Goal: Find contact information: Find contact information

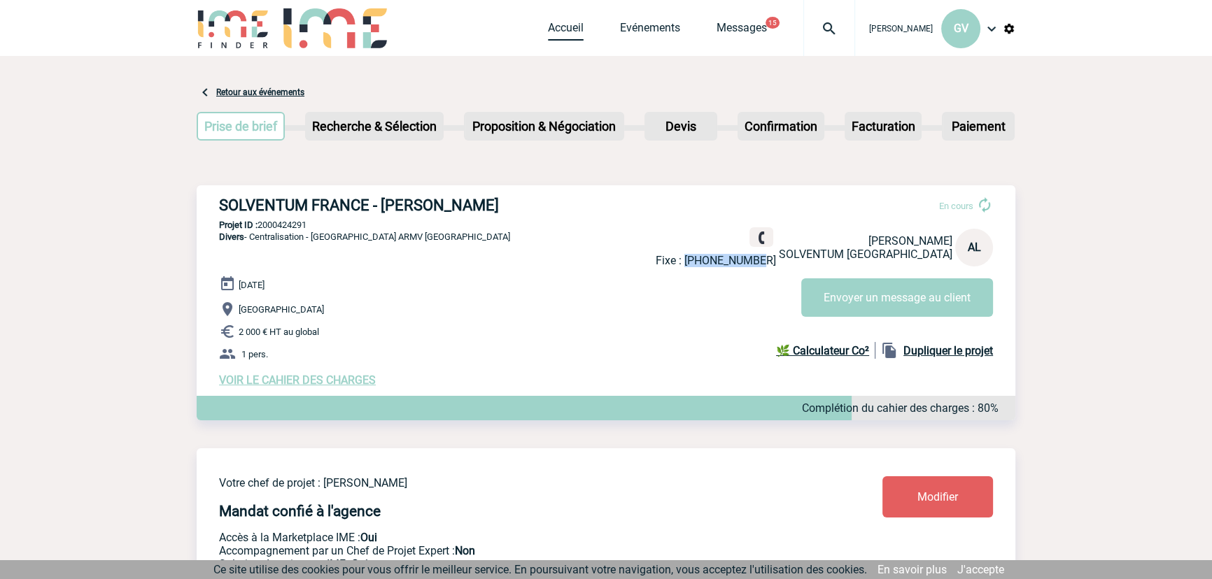
click at [558, 25] on link "Accueil" at bounding box center [566, 31] width 36 height 20
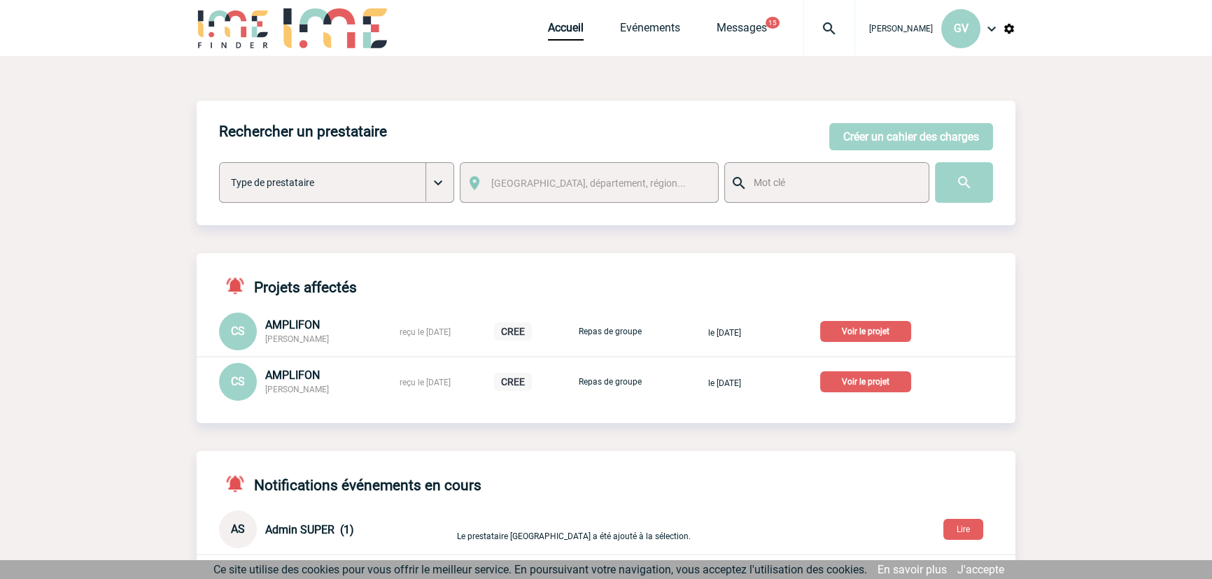
click at [884, 381] on p "Voir le projet" at bounding box center [865, 381] width 91 height 21
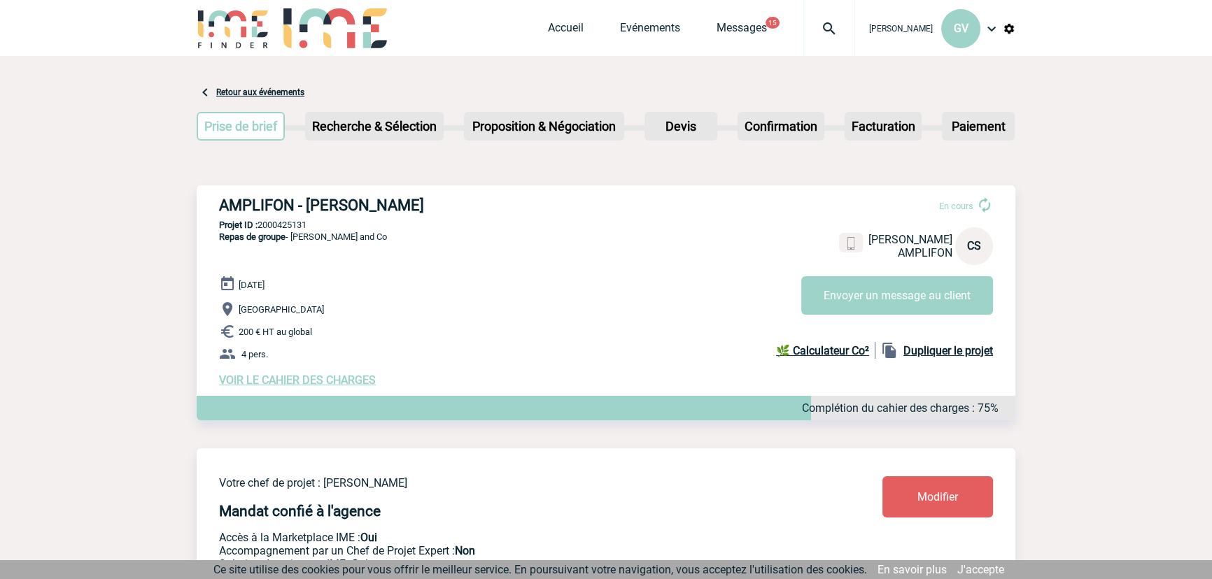
drag, startPoint x: 217, startPoint y: 201, endPoint x: 450, endPoint y: 201, distance: 232.9
click at [450, 201] on div "AMPLIFON - [PERSON_NAME] En cours [PERSON_NAME] AMPLIFON CS Envoyer un message …" at bounding box center [606, 291] width 818 height 213
copy h3 "AMPLIFON - [PERSON_NAME]"
click at [308, 222] on p "Projet ID : 2000425131" at bounding box center [606, 225] width 818 height 10
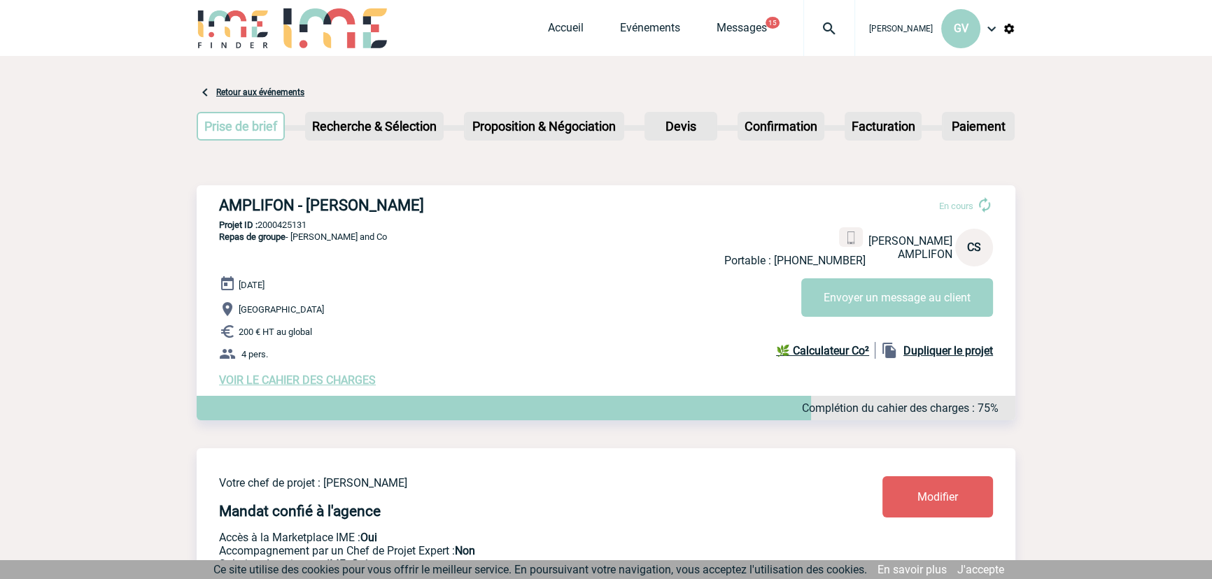
copy p "2000425131"
drag, startPoint x: 1083, startPoint y: 157, endPoint x: 900, endPoint y: 153, distance: 183.3
click at [304, 226] on p "Projet ID : 2000425131" at bounding box center [606, 225] width 818 height 10
click at [303, 226] on p "Projet ID : 2000425131" at bounding box center [606, 225] width 818 height 10
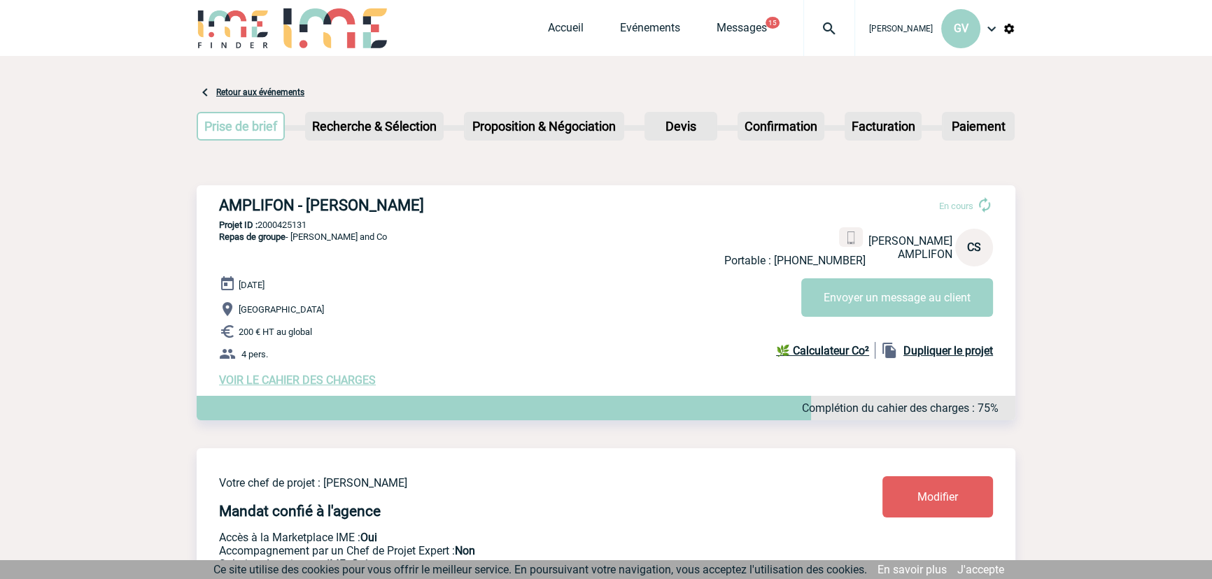
click at [303, 226] on p "Projet ID : 2000425131" at bounding box center [606, 225] width 818 height 10
copy p "2000425131"
click at [290, 229] on p "Projet ID : 2000425131" at bounding box center [606, 225] width 818 height 10
click at [569, 35] on link "Accueil" at bounding box center [566, 31] width 36 height 20
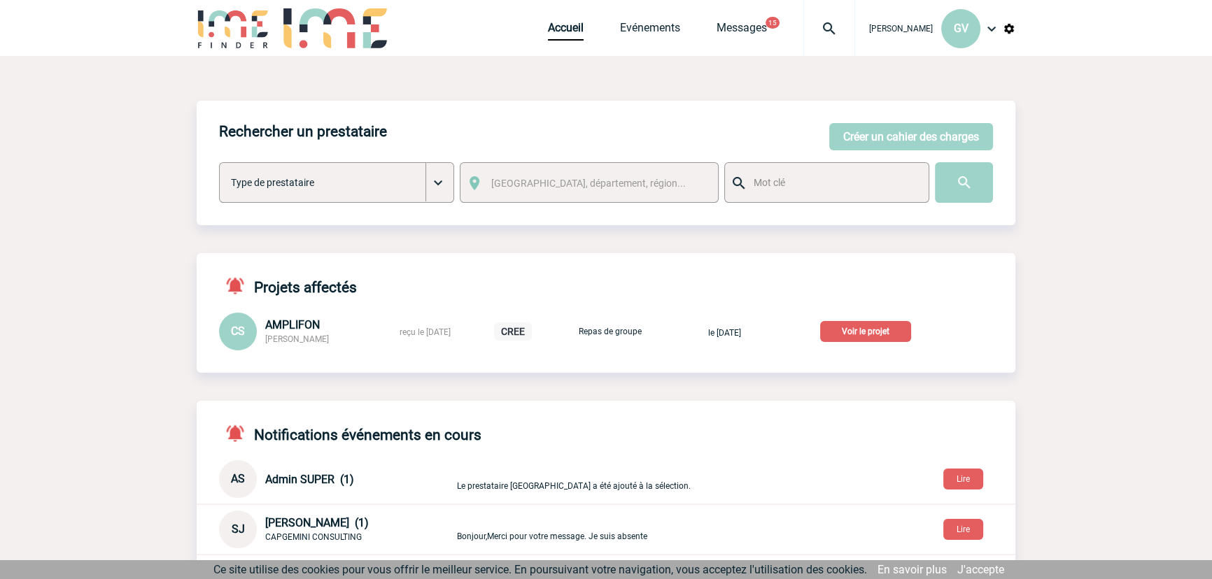
click at [911, 334] on p "Voir le projet" at bounding box center [865, 331] width 91 height 21
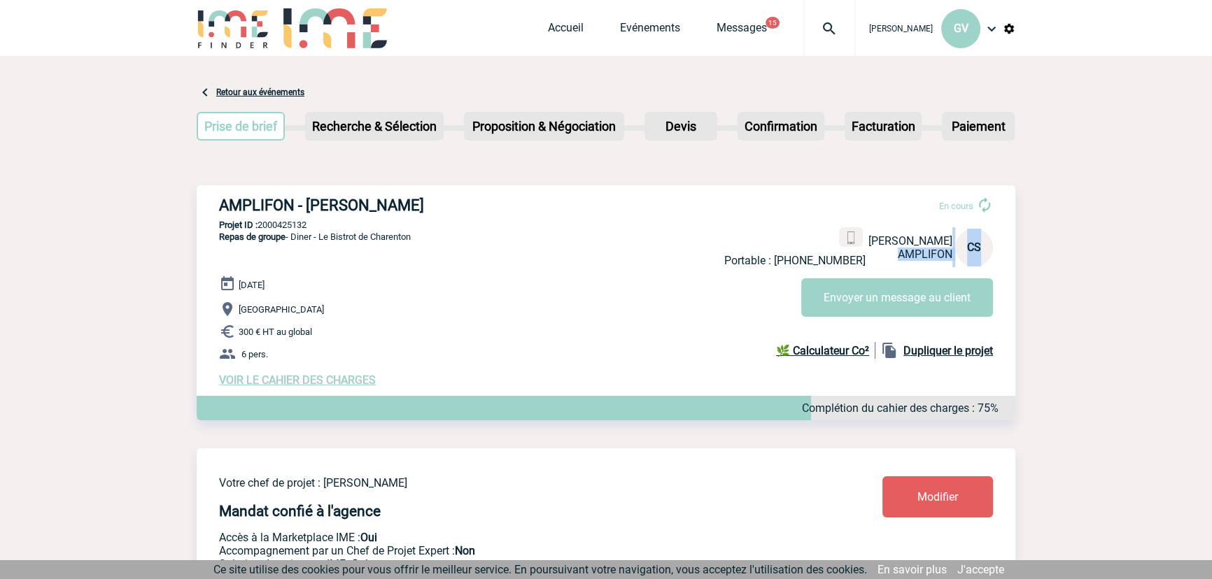
drag, startPoint x: 855, startPoint y: 253, endPoint x: 811, endPoint y: 262, distance: 44.2
click at [808, 266] on div "Portable : [PHONE_NUMBER] [PERSON_NAME] AMPLIFON CS" at bounding box center [858, 247] width 269 height 40
drag, startPoint x: 776, startPoint y: 258, endPoint x: 851, endPoint y: 255, distance: 74.9
click at [851, 255] on div "Portable : +33633184500 Catterina SILVESTRI AMPLIFON CS" at bounding box center [858, 247] width 269 height 40
copy div "Portable : +33633184500"
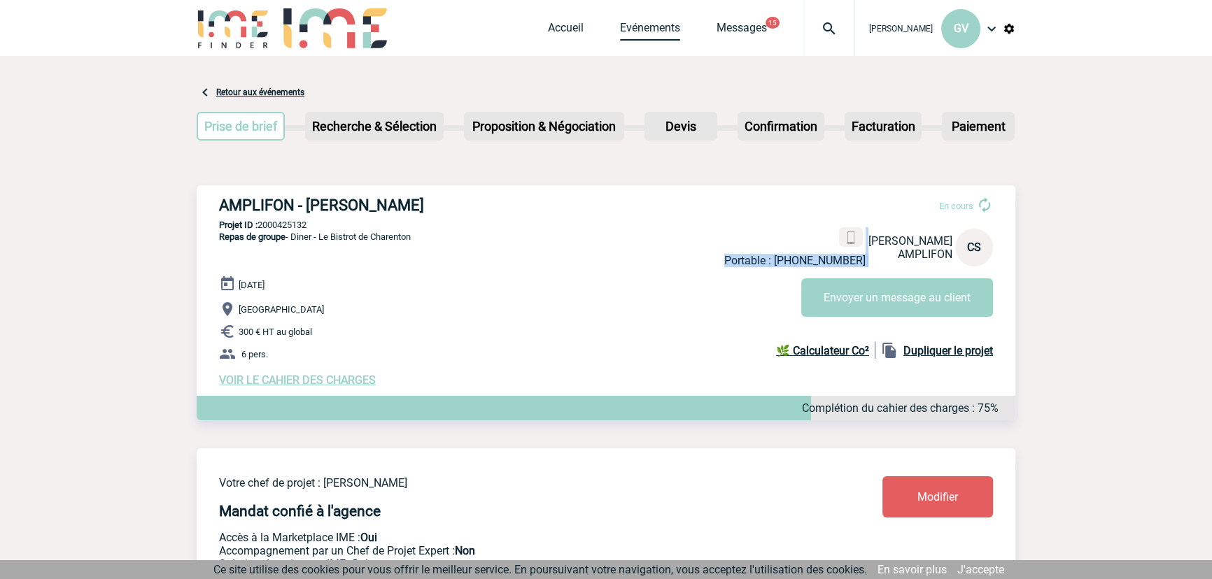
click at [620, 25] on link "Evénements" at bounding box center [650, 31] width 60 height 20
click at [535, 34] on div "Gabrielle VACHER GV Accueil Evénements 15" at bounding box center [606, 29] width 818 height 59
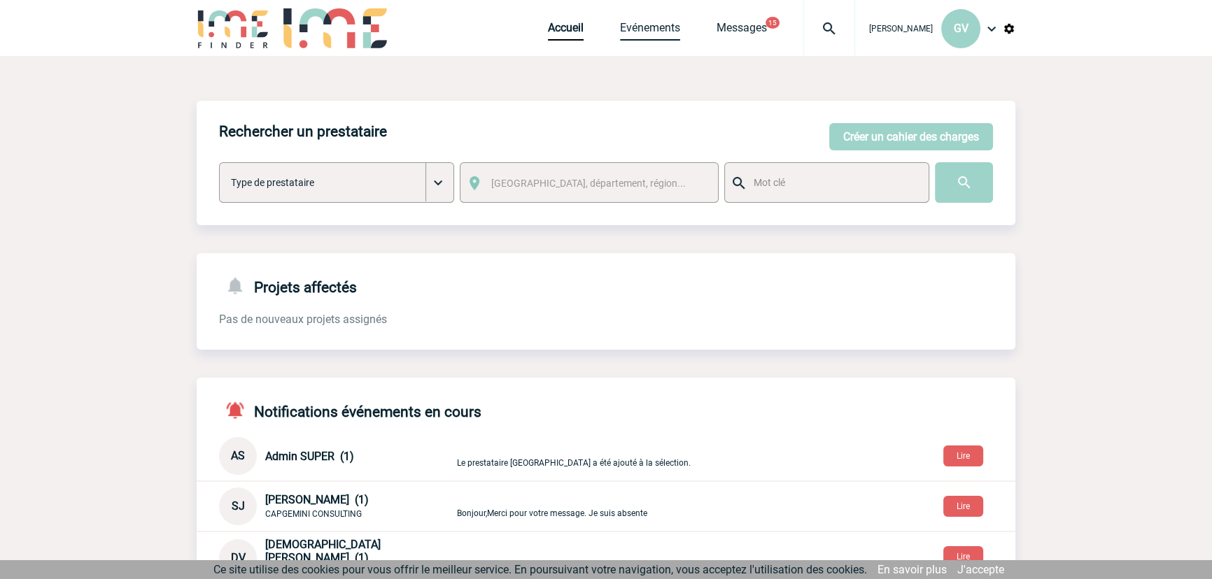
click at [637, 22] on link "Evénements" at bounding box center [650, 31] width 60 height 20
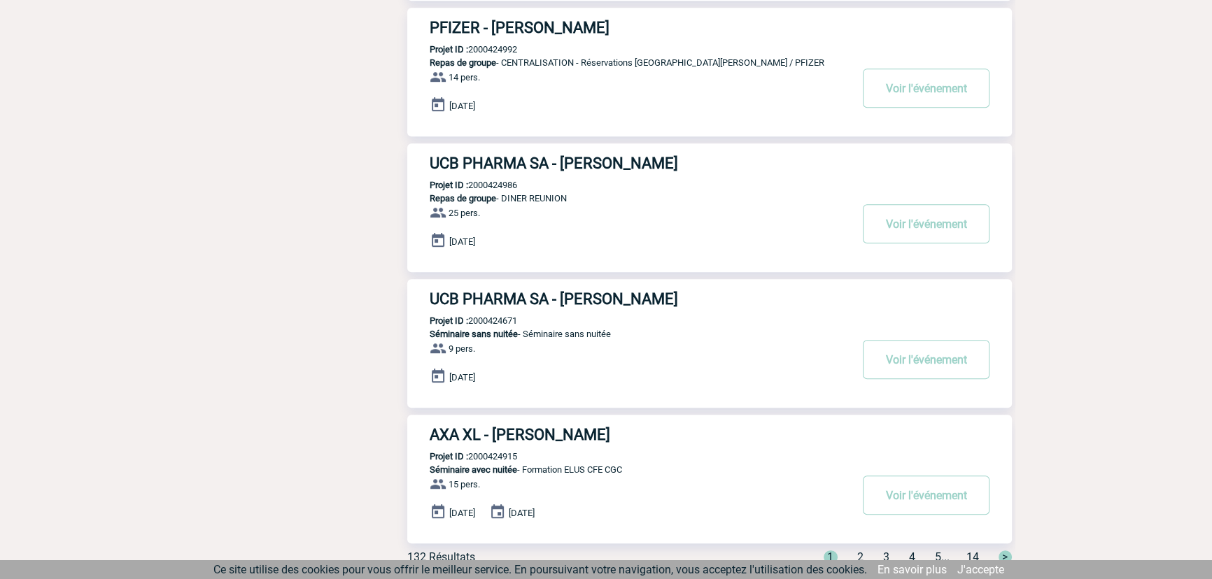
scroll to position [1013, 0]
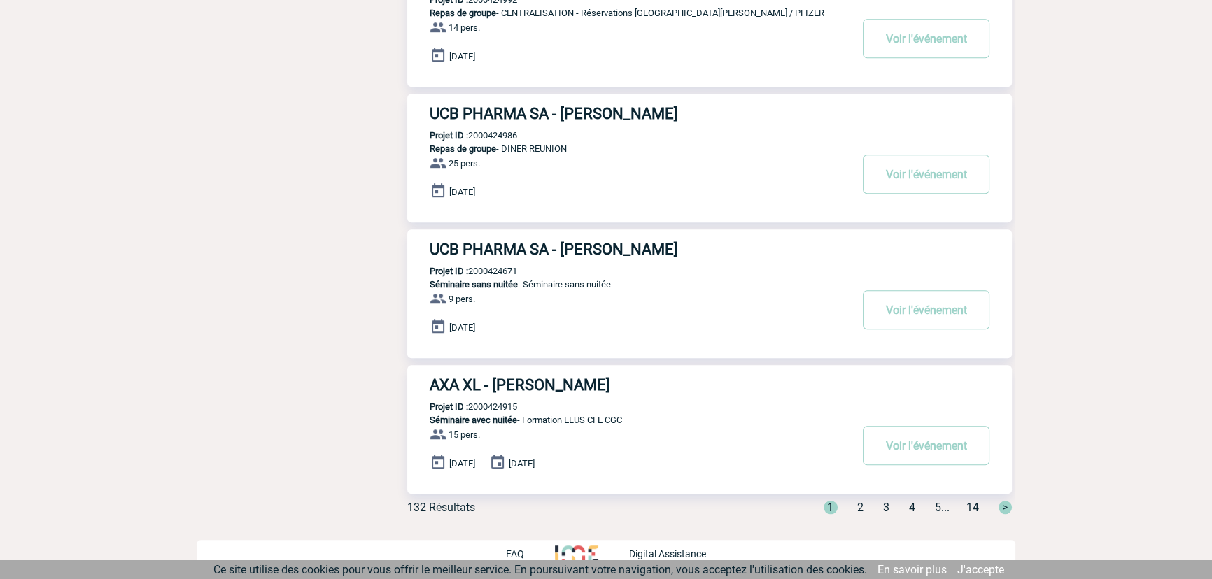
click at [883, 504] on span "3" at bounding box center [886, 507] width 6 height 13
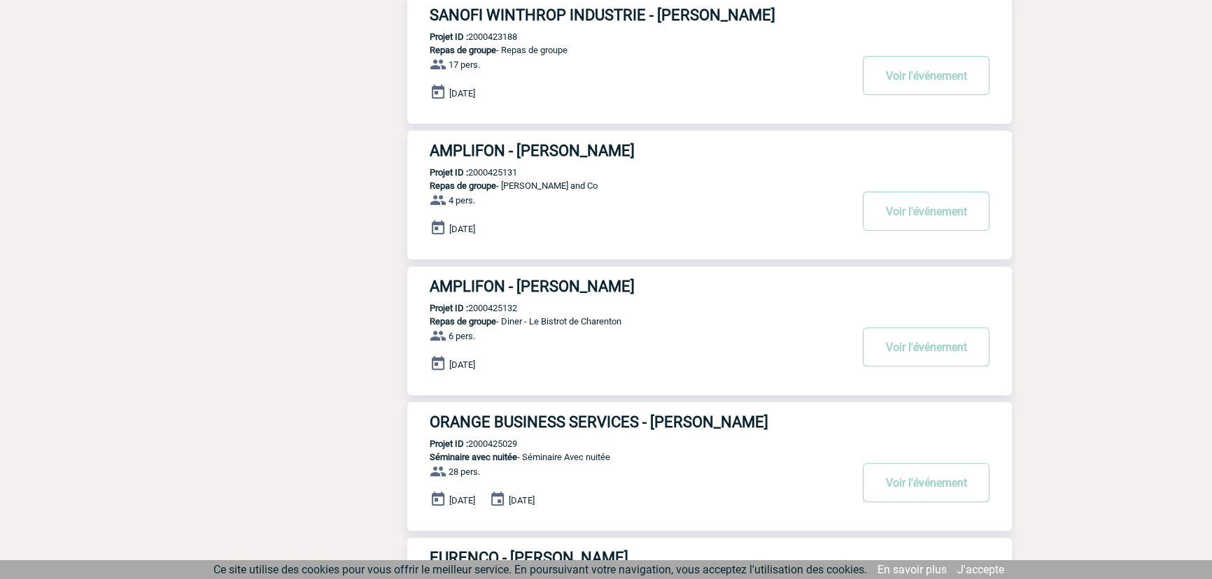
scroll to position [567, 0]
click at [911, 349] on button "Voir l'événement" at bounding box center [926, 348] width 127 height 39
